Goal: Information Seeking & Learning: Learn about a topic

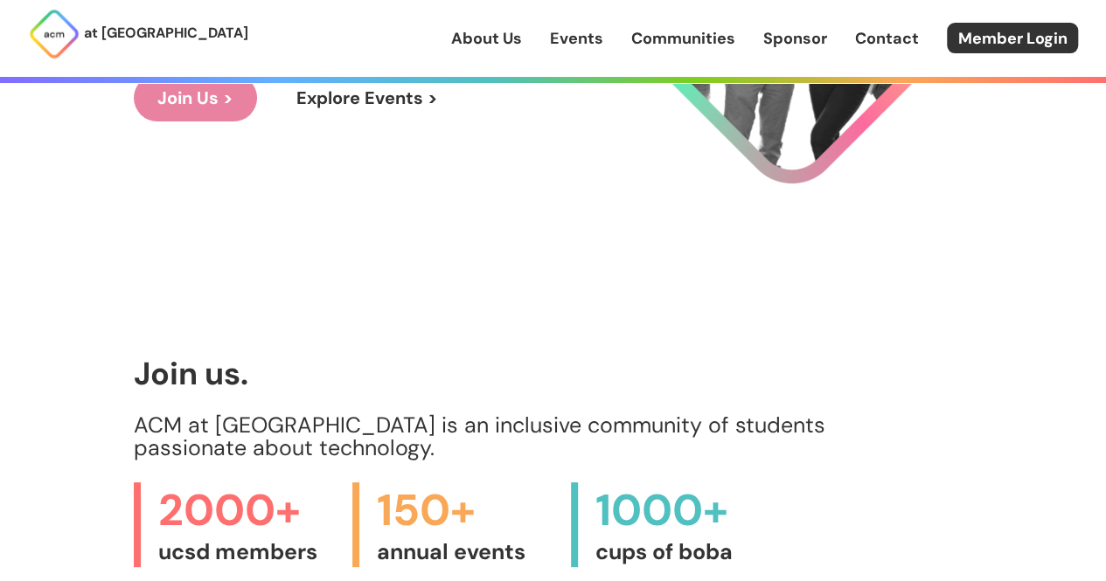
click at [586, 36] on link "Events" at bounding box center [576, 38] width 53 height 23
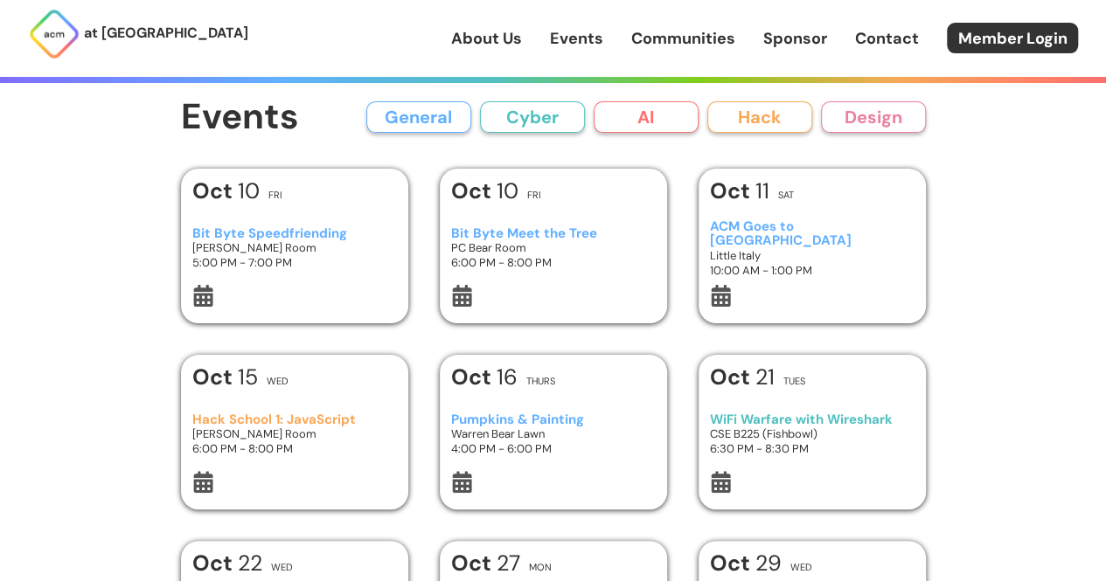
click at [327, 233] on h3 "Bit Byte Speedfriending" at bounding box center [294, 233] width 204 height 15
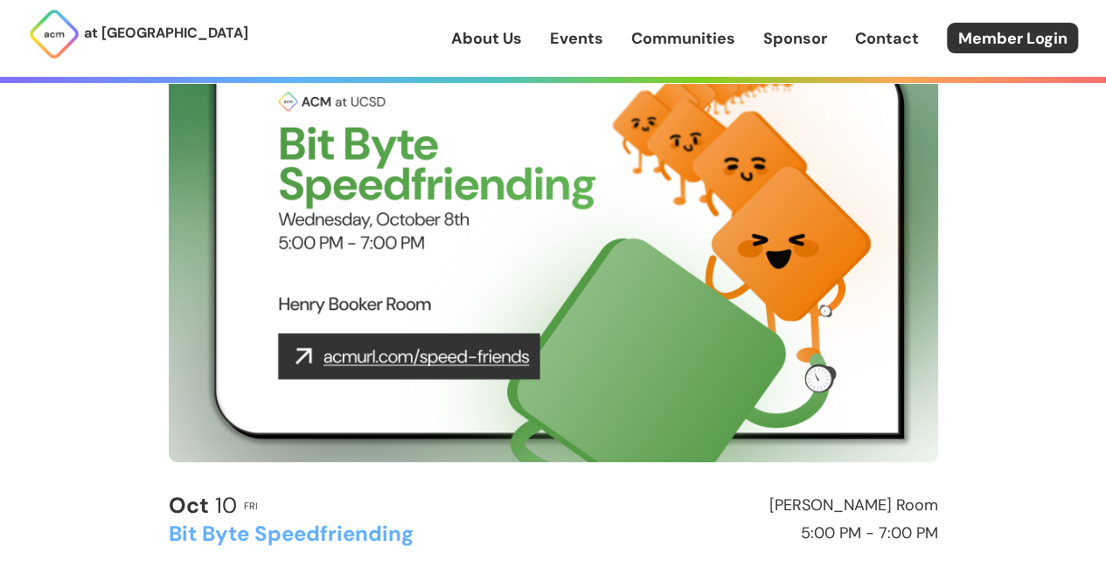
scroll to position [150, 0]
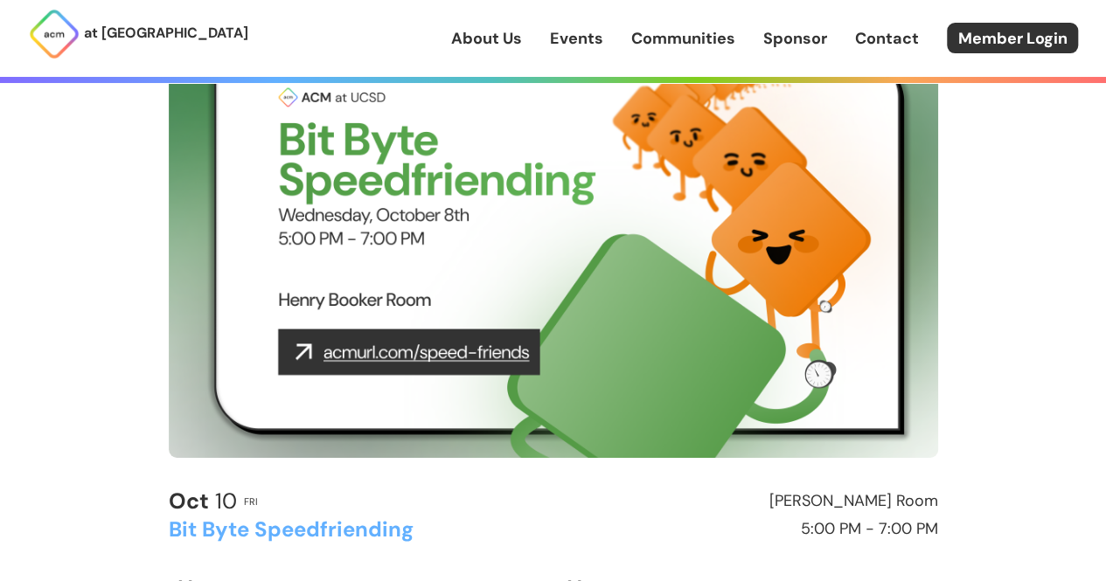
click at [447, 353] on img at bounding box center [553, 241] width 769 height 433
click at [315, 354] on img at bounding box center [553, 241] width 769 height 433
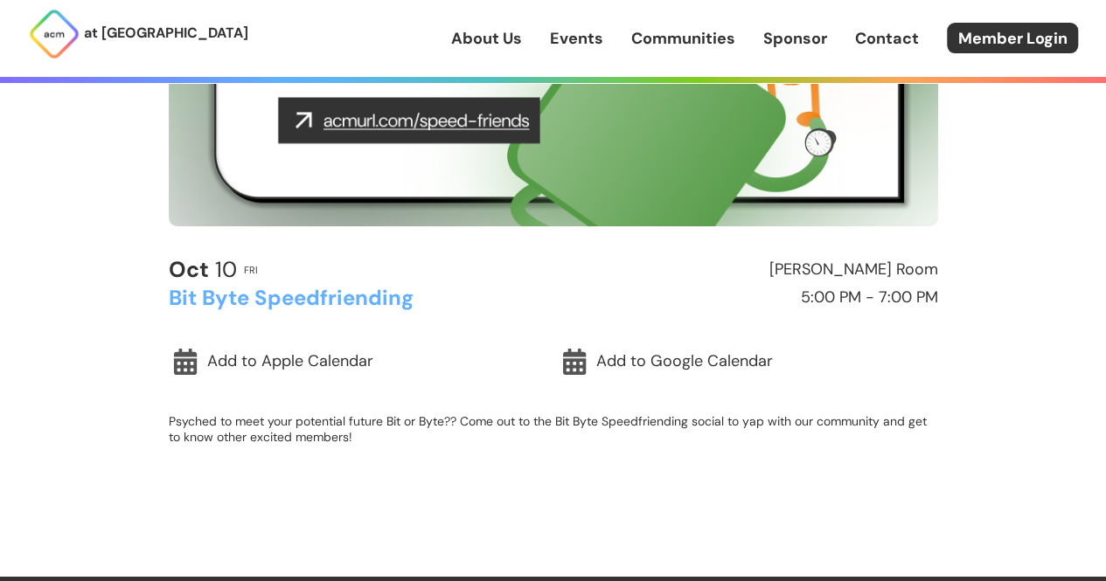
click at [343, 295] on h2 "Bit Byte Speedfriending" at bounding box center [357, 298] width 377 height 23
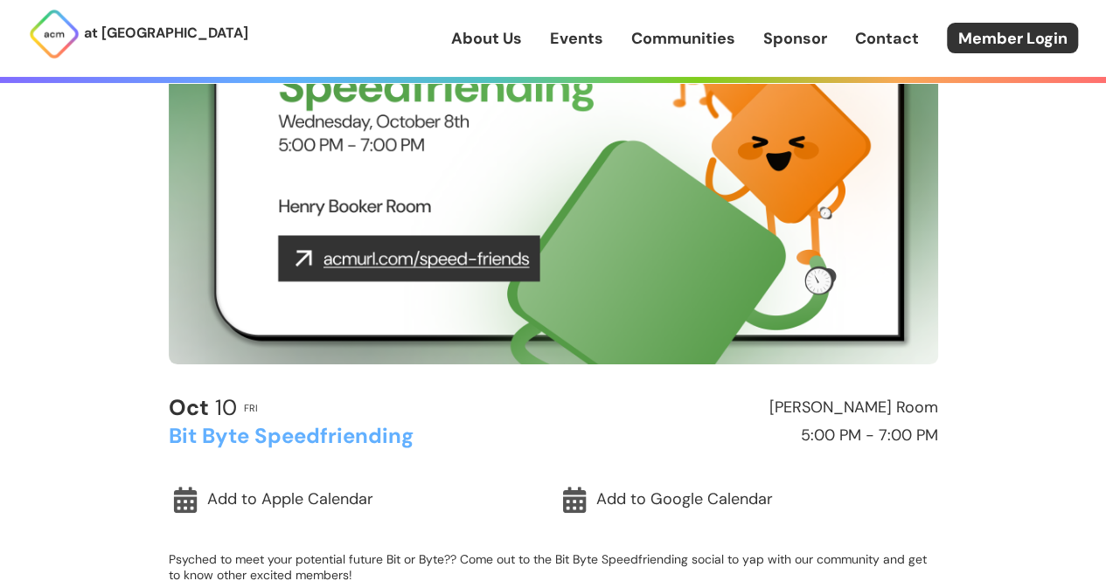
click at [378, 258] on img at bounding box center [553, 148] width 769 height 433
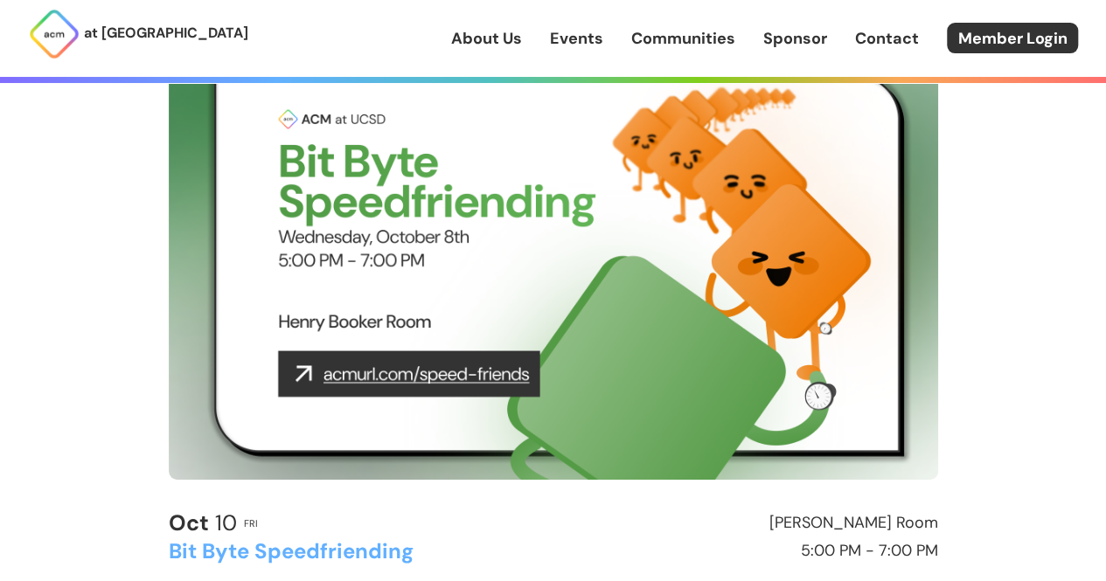
click at [376, 143] on img at bounding box center [553, 263] width 769 height 433
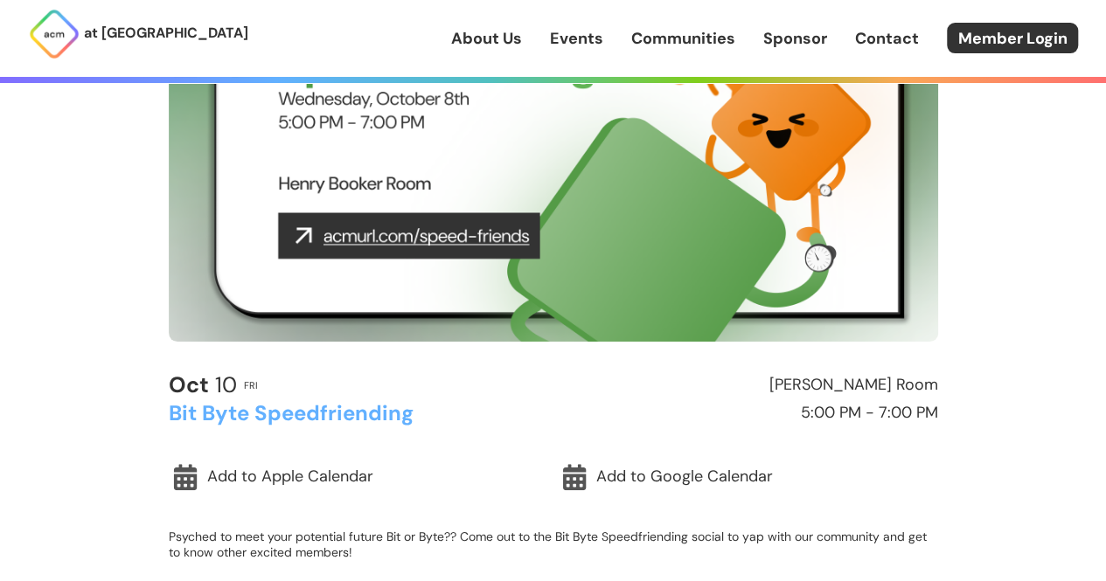
click at [365, 420] on h2 "Bit Byte Speedfriending" at bounding box center [357, 413] width 377 height 23
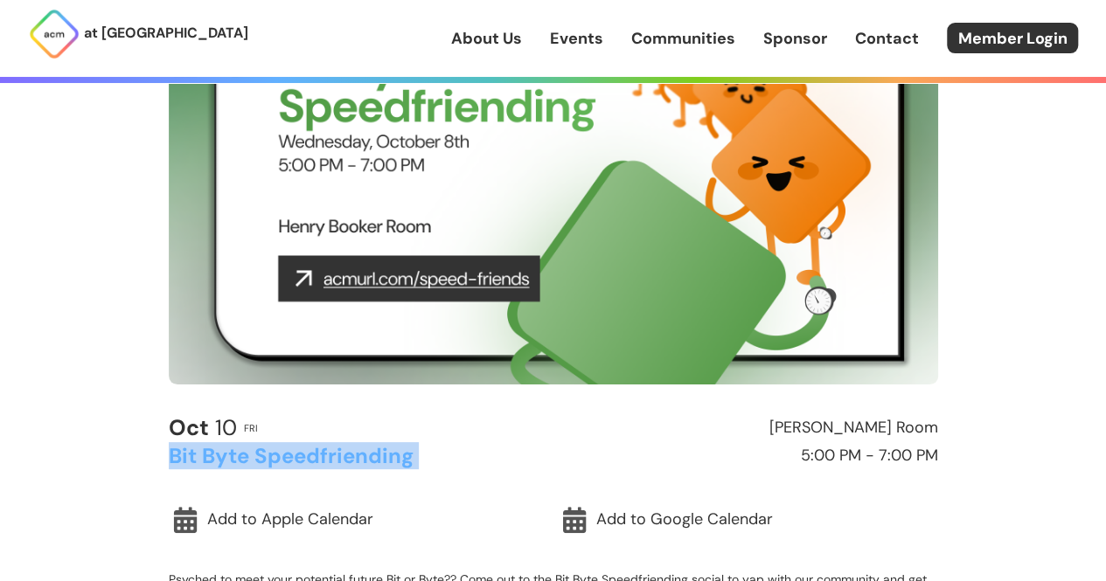
scroll to position [152, 0]
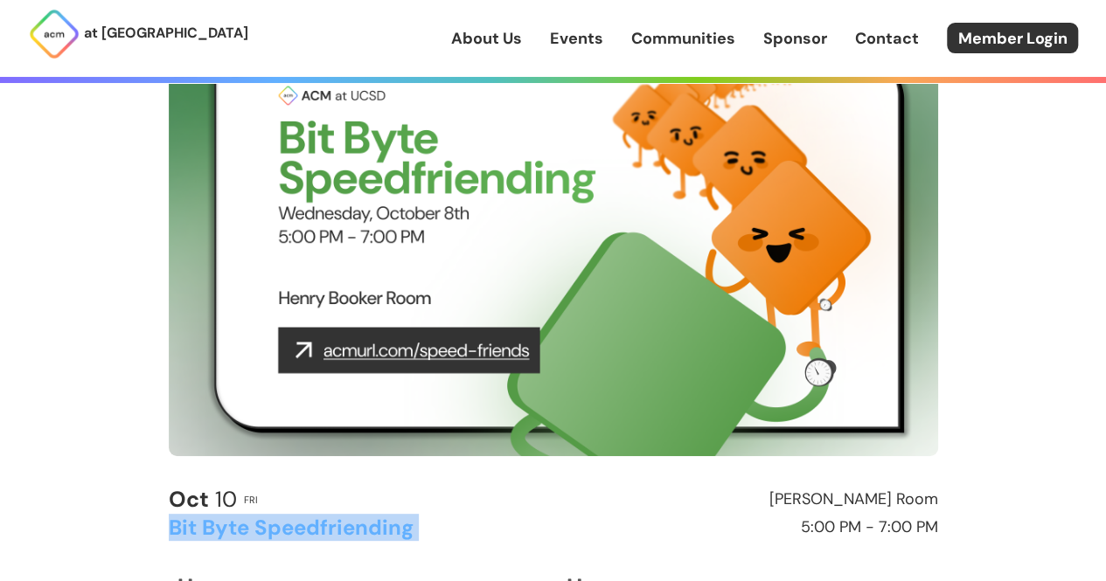
copy h2 "Bit Byte Speedfriending"
